Goal: Contribute content: Add original content to the website for others to see

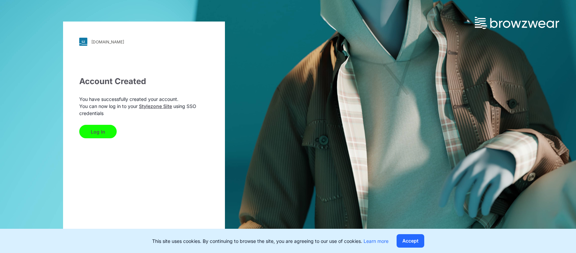
click at [103, 131] on button "Log In" at bounding box center [97, 131] width 37 height 13
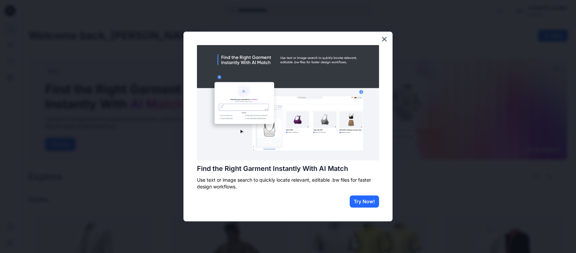
click at [193, 131] on div "Find the Right Garment Instantly With AI Match Use text or image search to quic…" at bounding box center [287, 127] width 209 height 190
click at [361, 202] on button "Try Now!" at bounding box center [363, 202] width 29 height 12
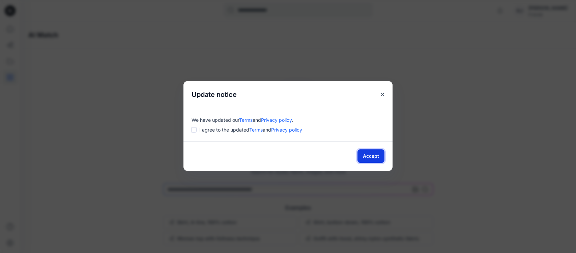
click at [377, 160] on button "Accept" at bounding box center [370, 156] width 27 height 13
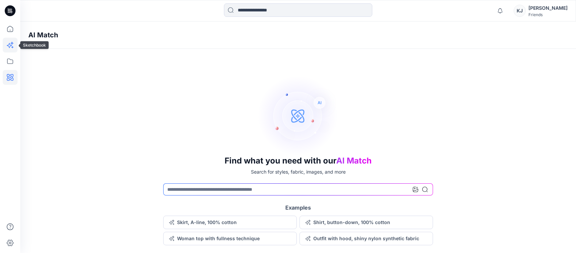
click at [10, 48] on icon at bounding box center [10, 45] width 15 height 15
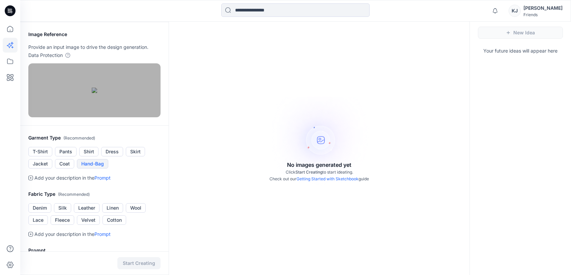
scroll to position [31, 0]
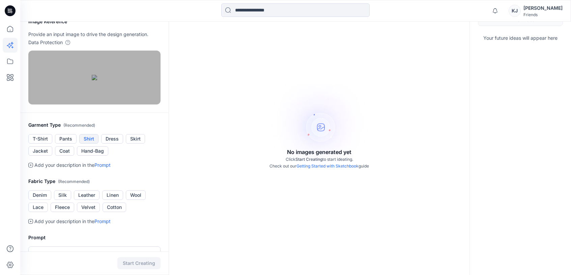
click at [96, 144] on button "Shirt" at bounding box center [88, 138] width 19 height 9
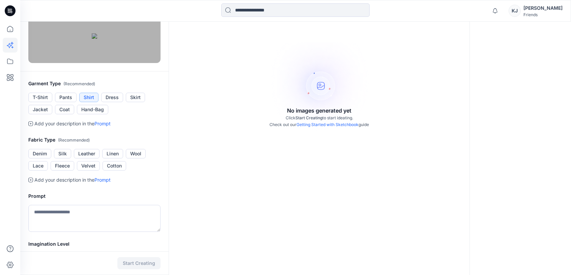
scroll to position [74, 0]
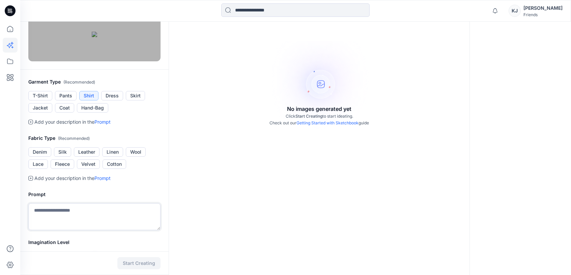
click at [99, 230] on textarea at bounding box center [94, 216] width 132 height 27
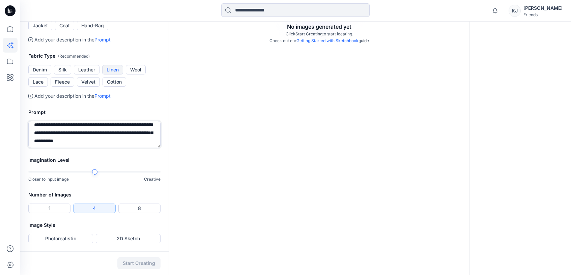
scroll to position [173, 0]
click at [137, 172] on div at bounding box center [94, 172] width 132 height 5
click at [73, 239] on button "Photorealistic" at bounding box center [60, 238] width 65 height 9
click at [113, 146] on textarea "**********" at bounding box center [94, 134] width 132 height 27
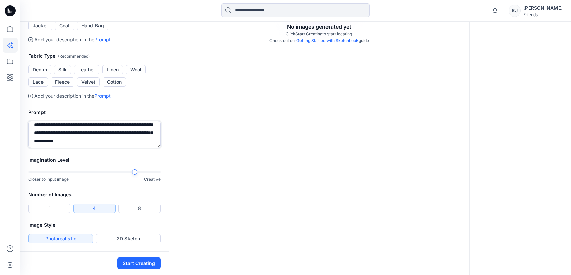
click at [129, 142] on textarea "**********" at bounding box center [94, 134] width 132 height 27
click at [91, 144] on textarea "**********" at bounding box center [94, 134] width 132 height 27
type textarea "**********"
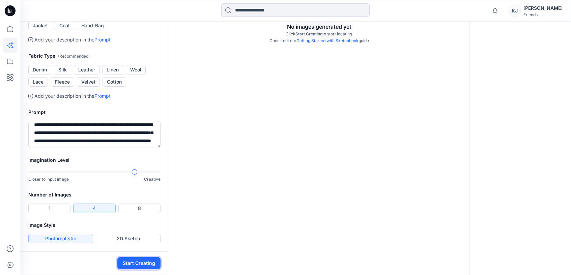
click at [144, 253] on button "Start Creating" at bounding box center [138, 263] width 43 height 12
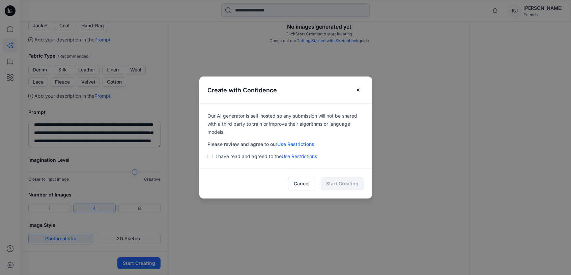
click at [210, 158] on span at bounding box center [209, 156] width 5 height 5
click at [349, 180] on button "Start Creating" at bounding box center [342, 183] width 43 height 13
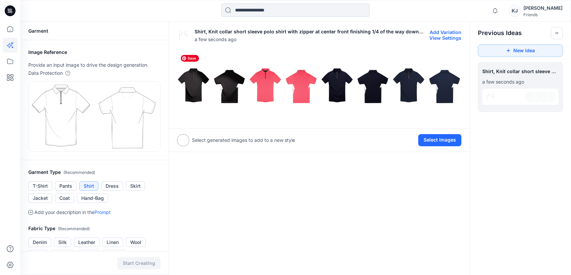
click at [202, 93] on img at bounding box center [211, 86] width 68 height 68
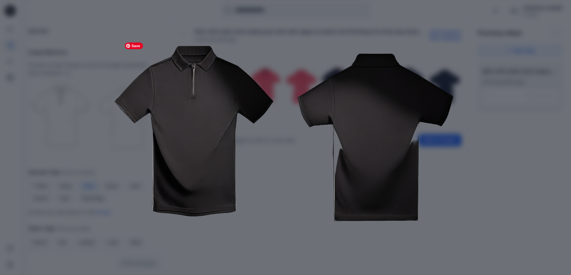
scroll to position [67, 0]
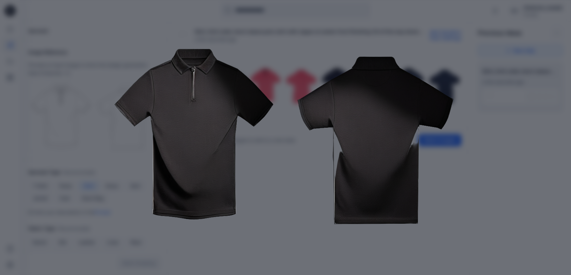
click at [505, 211] on div "Close" at bounding box center [285, 137] width 571 height 275
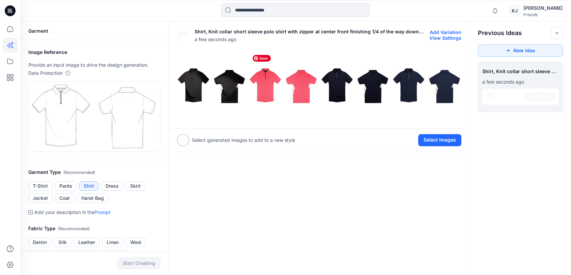
click at [288, 85] on img at bounding box center [283, 86] width 68 height 68
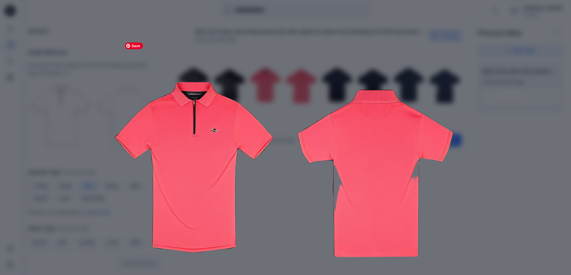
scroll to position [35, 0]
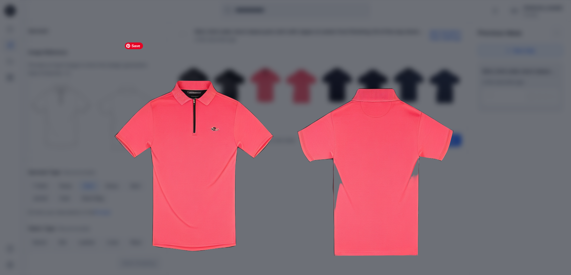
click at [451, 193] on img at bounding box center [285, 168] width 345 height 345
click at [415, 53] on img at bounding box center [285, 168] width 345 height 345
click at [455, 49] on img at bounding box center [285, 168] width 345 height 345
click at [401, 49] on img at bounding box center [285, 168] width 345 height 345
click at [166, 75] on img at bounding box center [285, 168] width 345 height 345
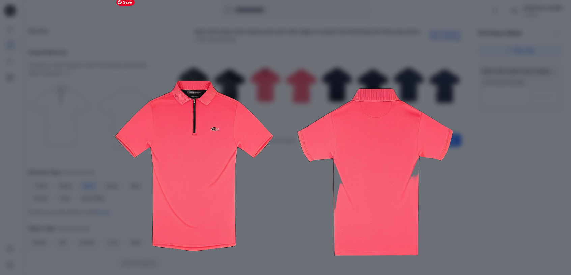
scroll to position [104, 0]
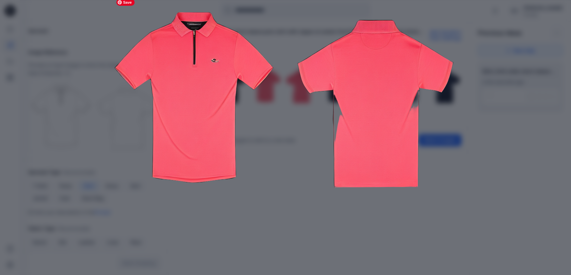
click at [496, 157] on div "Close" at bounding box center [285, 137] width 571 height 275
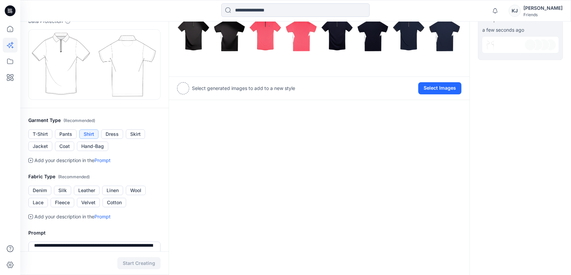
scroll to position [52, 0]
click at [108, 215] on link "Prompt" at bounding box center [102, 216] width 16 height 6
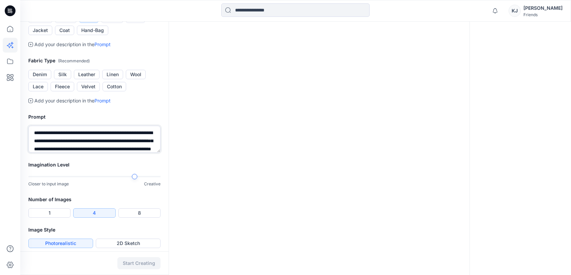
scroll to position [170, 0]
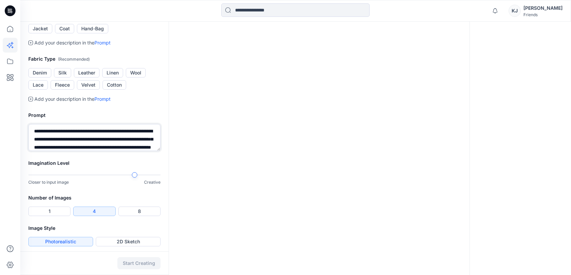
click at [29, 176] on div at bounding box center [94, 175] width 132 height 5
click at [83, 241] on button "Photorealistic" at bounding box center [60, 241] width 65 height 9
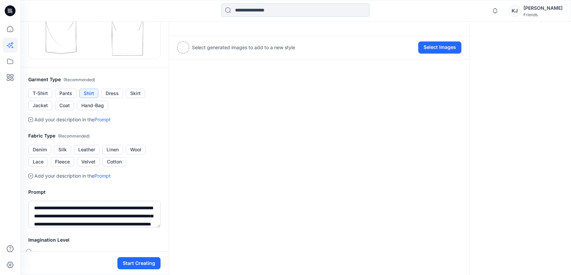
scroll to position [104, 0]
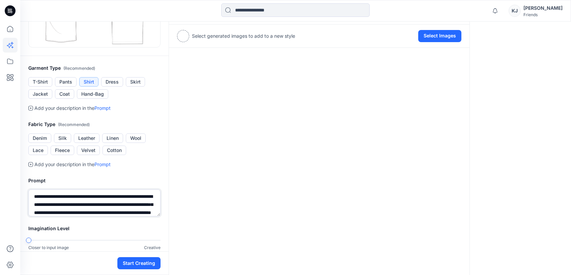
click at [107, 196] on textarea "**********" at bounding box center [94, 202] width 132 height 27
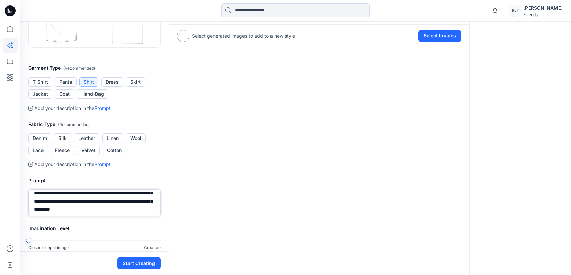
scroll to position [20, 0]
click at [107, 212] on textarea "**********" at bounding box center [94, 202] width 132 height 27
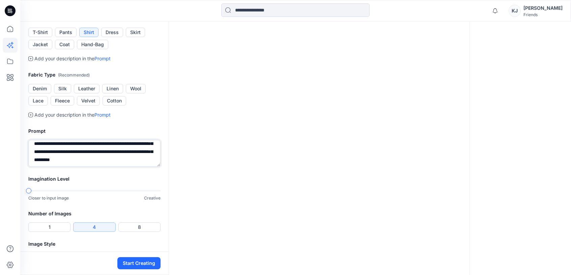
scroll to position [156, 0]
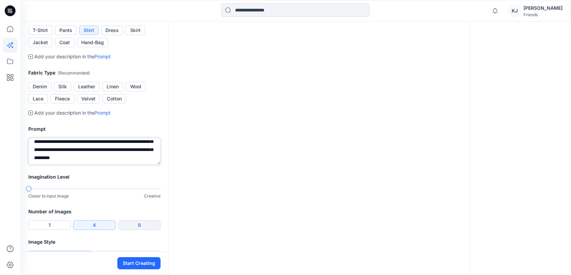
type textarea "**********"
click at [145, 225] on button "8" at bounding box center [139, 224] width 42 height 9
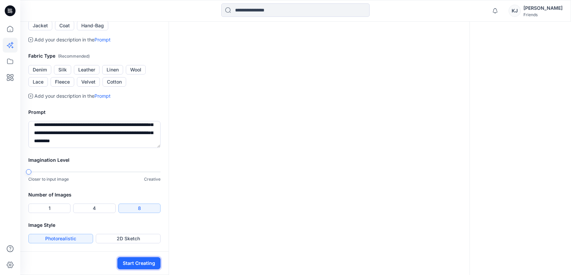
click at [133, 253] on button "Start Creating" at bounding box center [138, 263] width 43 height 12
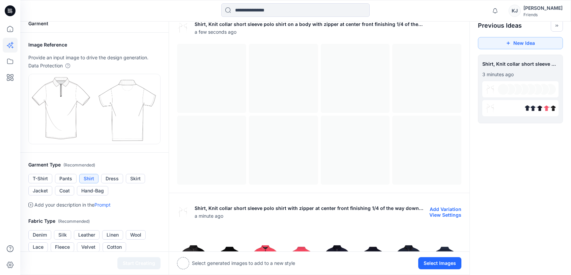
scroll to position [3, 0]
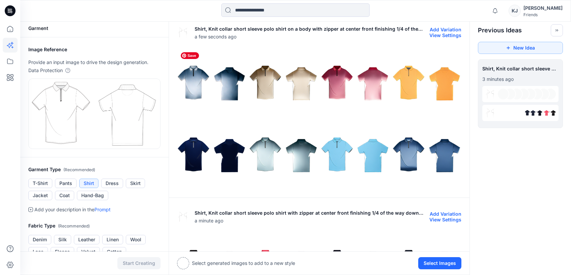
click at [193, 83] on img at bounding box center [211, 83] width 68 height 68
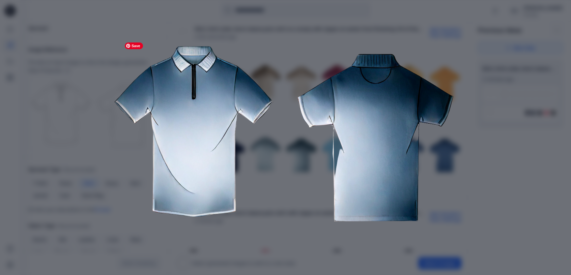
scroll to position [73, 0]
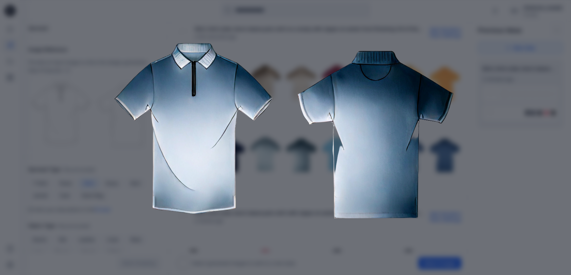
click at [517, 132] on div "Close" at bounding box center [285, 137] width 571 height 275
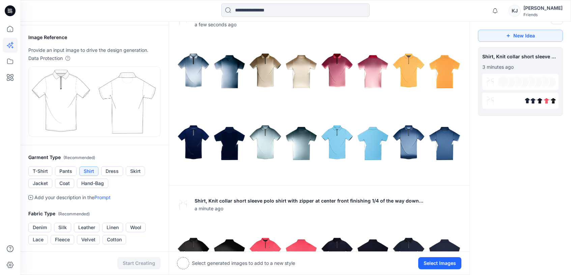
scroll to position [0, 0]
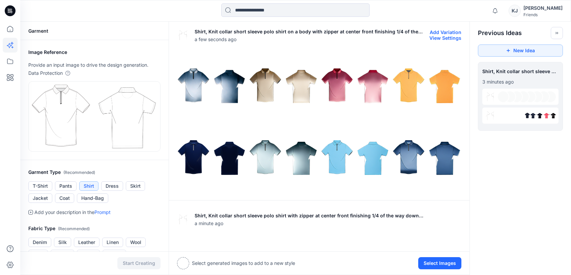
click at [439, 38] on button "View Settings" at bounding box center [445, 38] width 32 height 6
click at [444, 31] on button "Add Variation" at bounding box center [445, 32] width 32 height 6
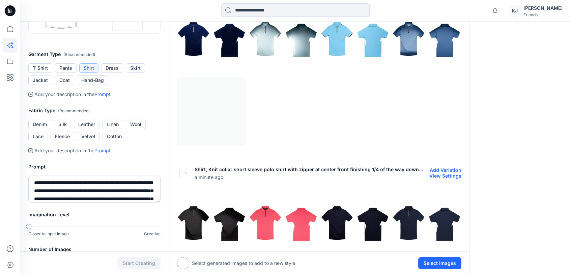
scroll to position [124, 0]
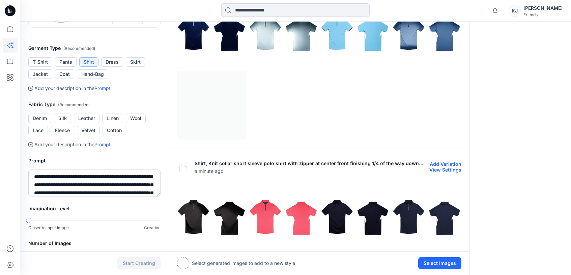
click at [443, 162] on button "Add Variation" at bounding box center [445, 164] width 32 height 6
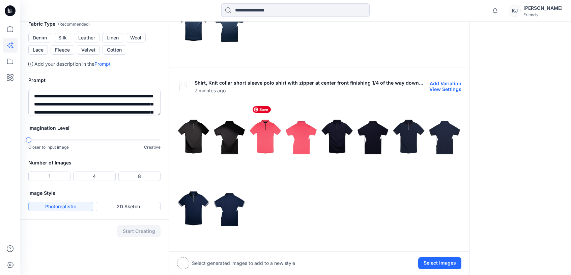
scroll to position [184, 0]
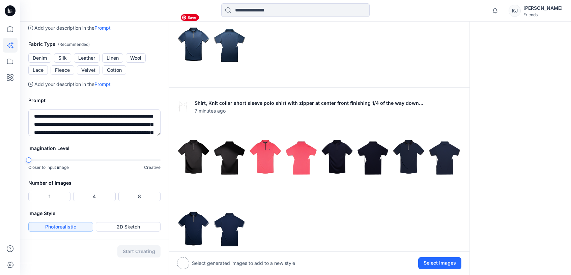
click at [189, 43] on img at bounding box center [211, 45] width 68 height 68
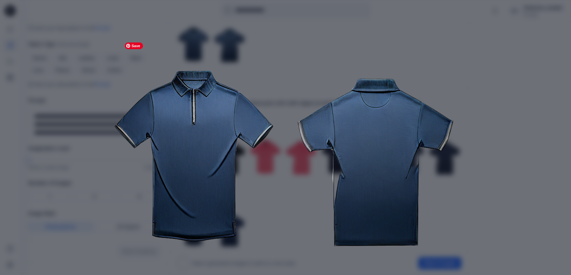
scroll to position [47, 0]
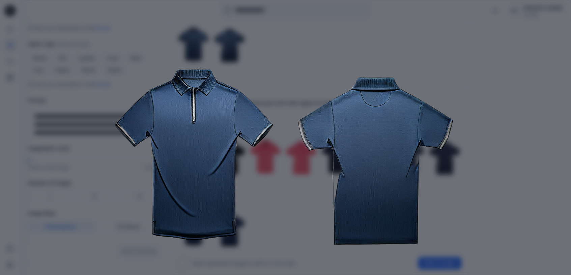
click at [510, 216] on div "Close" at bounding box center [285, 137] width 571 height 275
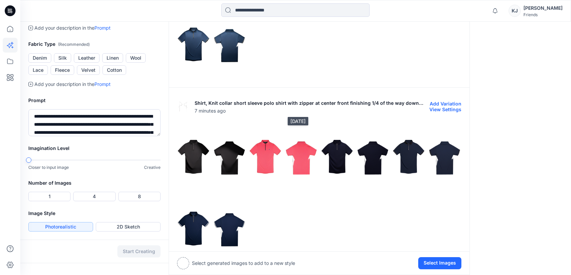
scroll to position [135, 0]
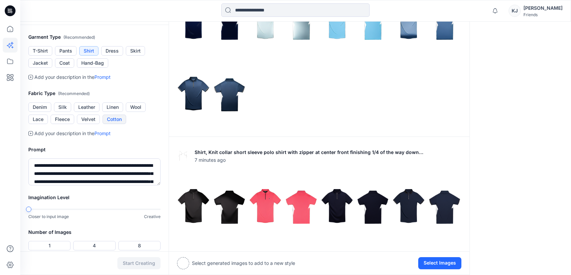
click at [111, 119] on button "Cotton" at bounding box center [114, 119] width 24 height 9
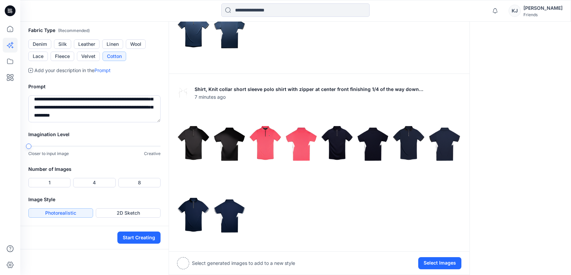
scroll to position [205, 0]
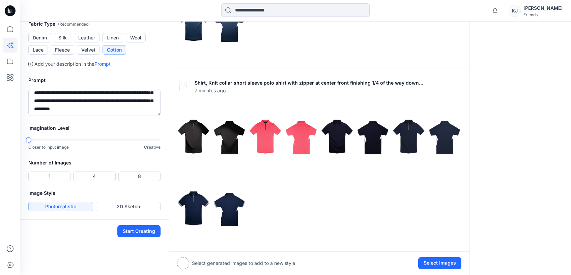
click at [89, 140] on div at bounding box center [94, 139] width 132 height 1
click at [135, 232] on button "Start Creating" at bounding box center [138, 231] width 43 height 12
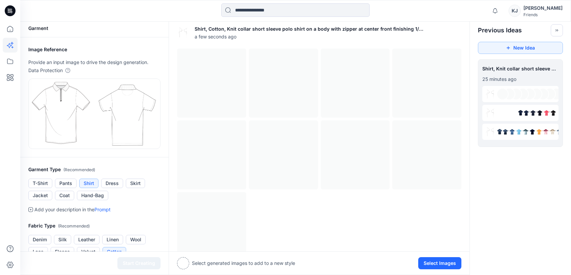
scroll to position [3, 0]
